Goal: Transaction & Acquisition: Download file/media

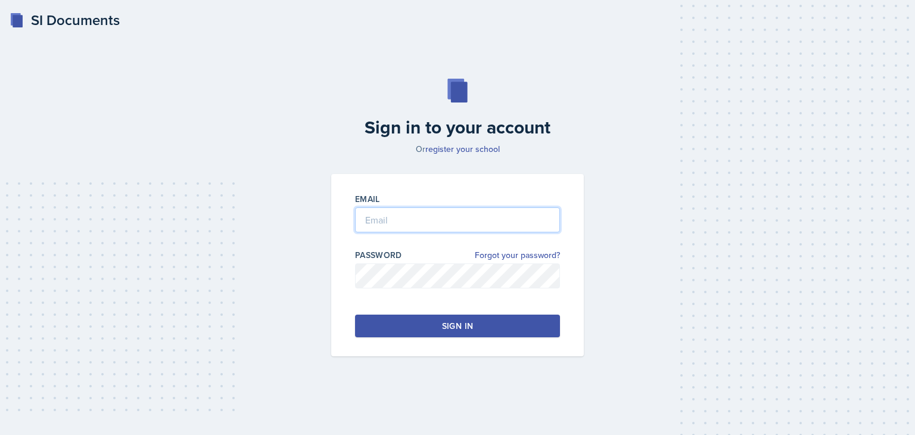
type input "[EMAIL_ADDRESS][DOMAIN_NAME]"
click at [400, 322] on button "Sign in" at bounding box center [457, 326] width 205 height 23
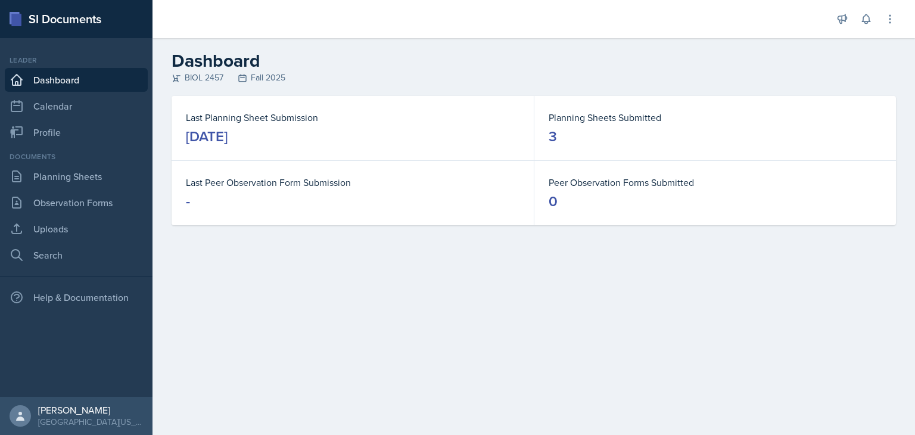
click at [548, 134] on div "Planning Sheets Submitted 3" at bounding box center [715, 128] width 362 height 64
click at [570, 130] on dd "3" at bounding box center [715, 136] width 333 height 19
click at [55, 186] on link "Planning Sheets" at bounding box center [76, 176] width 143 height 24
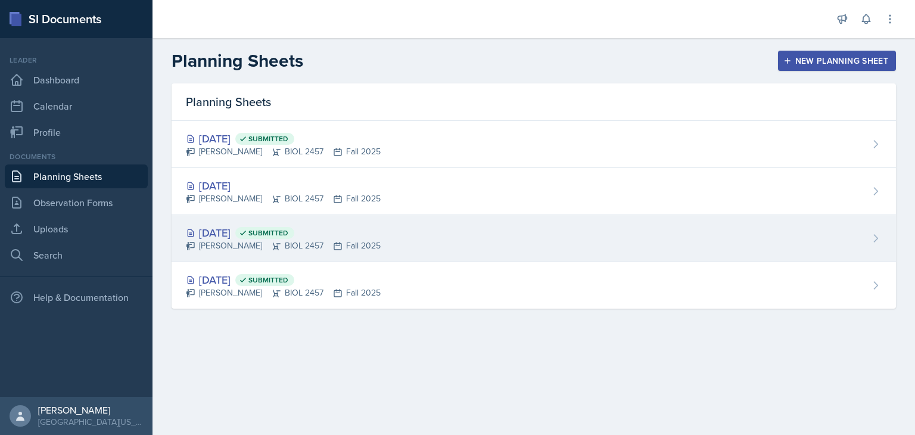
click at [878, 242] on icon at bounding box center [876, 238] width 12 height 12
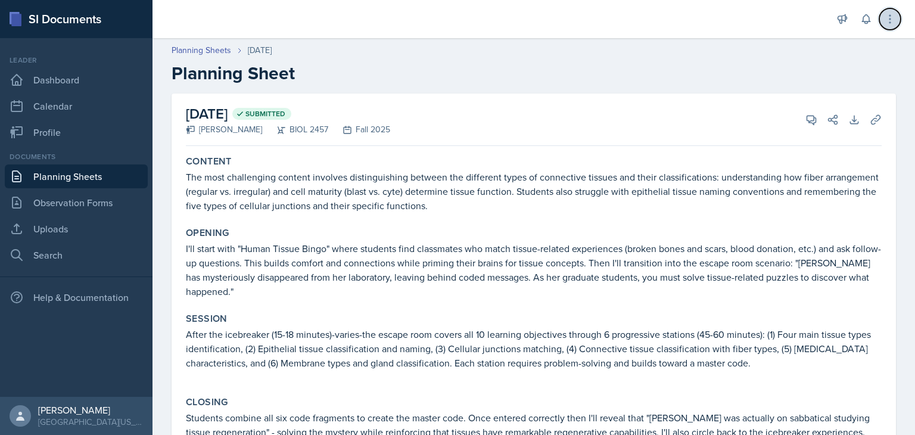
click at [893, 20] on icon at bounding box center [890, 19] width 12 height 12
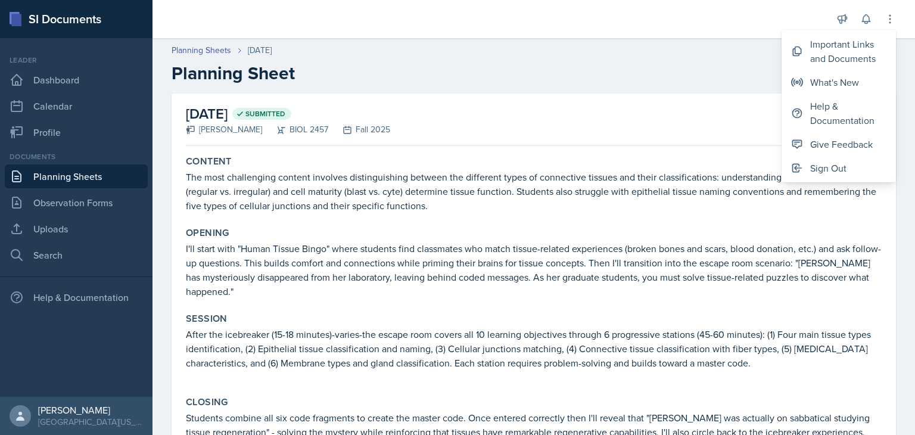
click at [696, 125] on div "[DATE] Submitted [PERSON_NAME] BIOL 2457 Fall 2025 View Comments Comments Send …" at bounding box center [534, 120] width 696 height 52
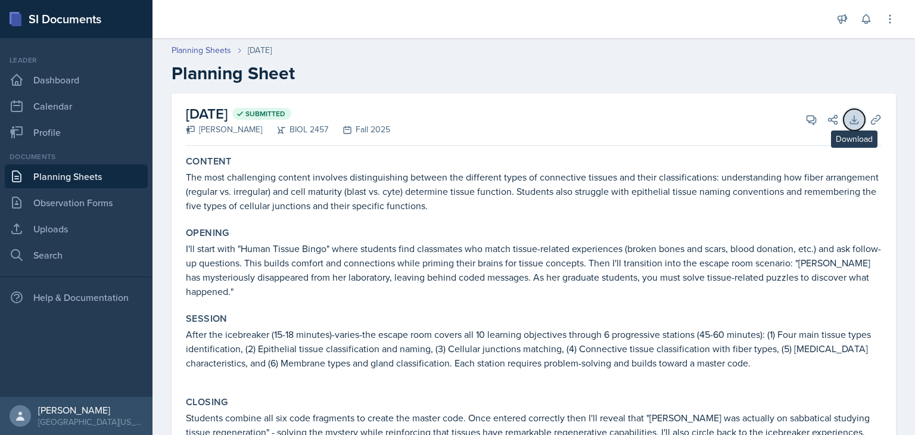
click at [848, 121] on icon at bounding box center [854, 120] width 12 height 12
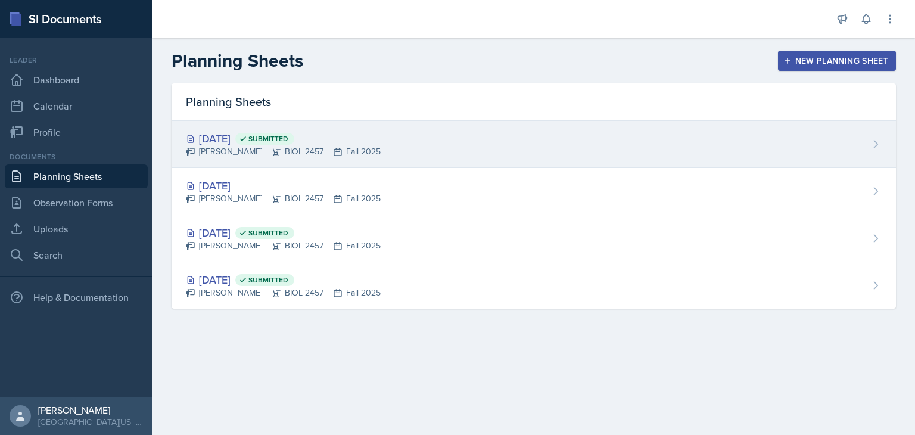
click at [259, 139] on div "[DATE] Submitted" at bounding box center [283, 138] width 195 height 16
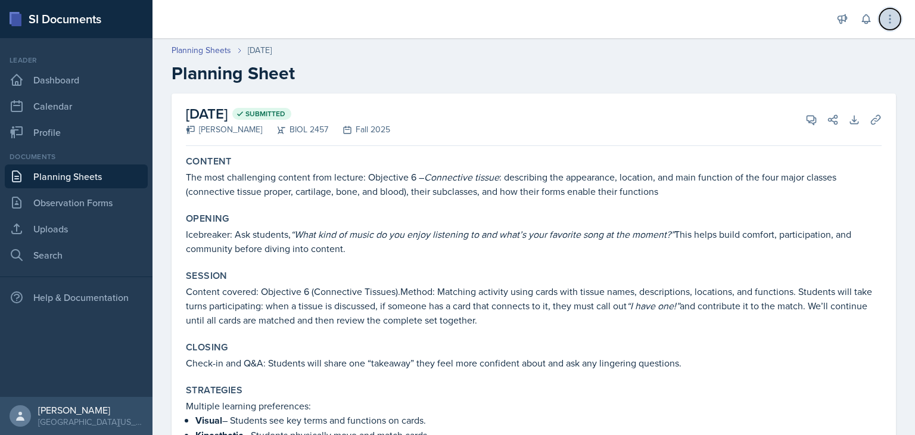
click at [888, 21] on icon at bounding box center [890, 19] width 12 height 12
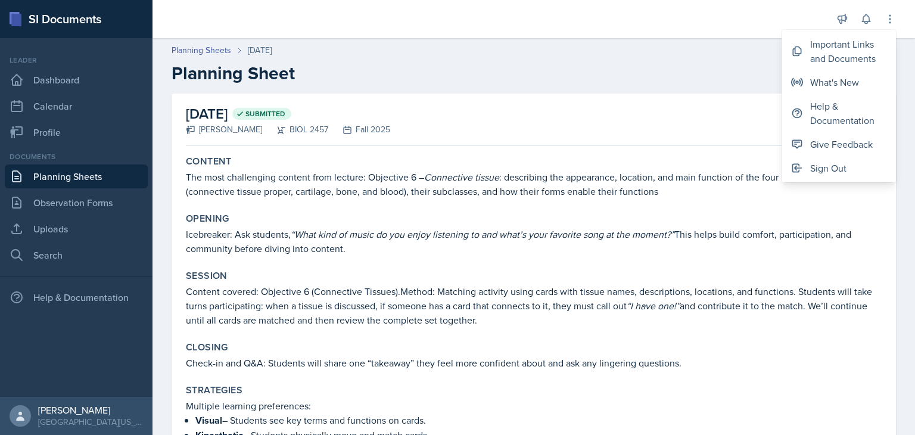
click at [776, 108] on div "[DATE] Submitted [PERSON_NAME] BIOL 2457 Fall 2025 View Comments Comments Send …" at bounding box center [534, 120] width 696 height 52
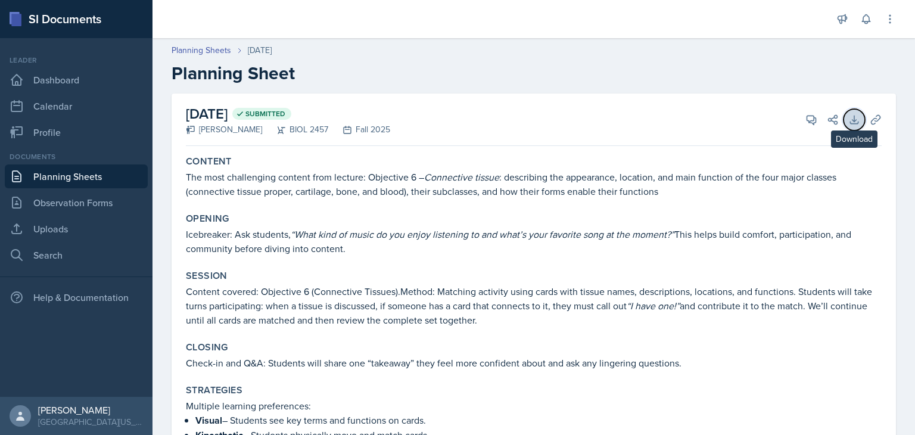
click at [851, 118] on button "Download" at bounding box center [854, 119] width 21 height 21
click at [848, 120] on icon at bounding box center [854, 120] width 12 height 12
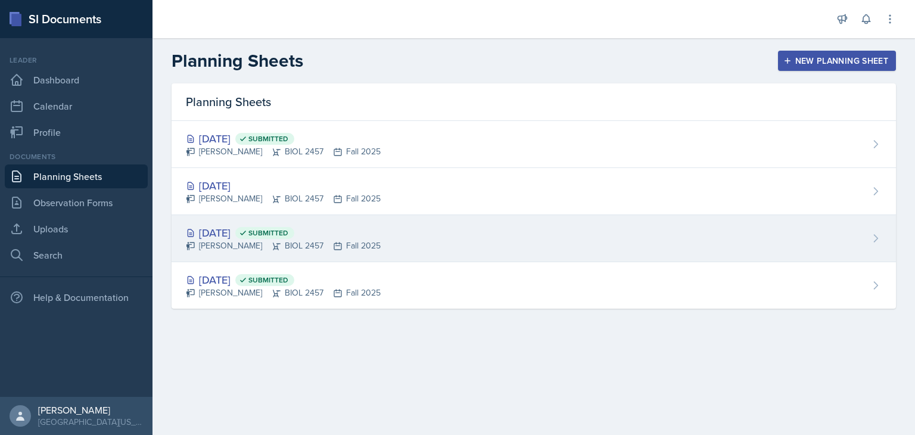
click at [242, 230] on div "[DATE] Submitted" at bounding box center [283, 233] width 195 height 16
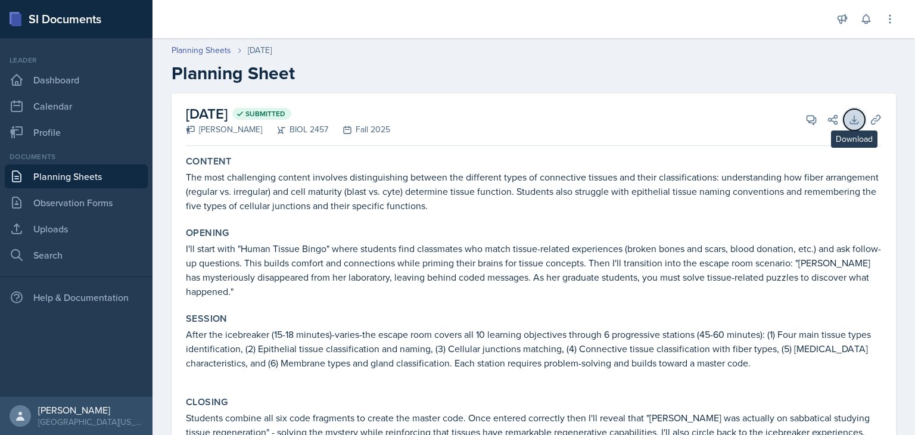
click at [850, 117] on icon at bounding box center [854, 120] width 8 height 8
